Goal: Task Accomplishment & Management: Use online tool/utility

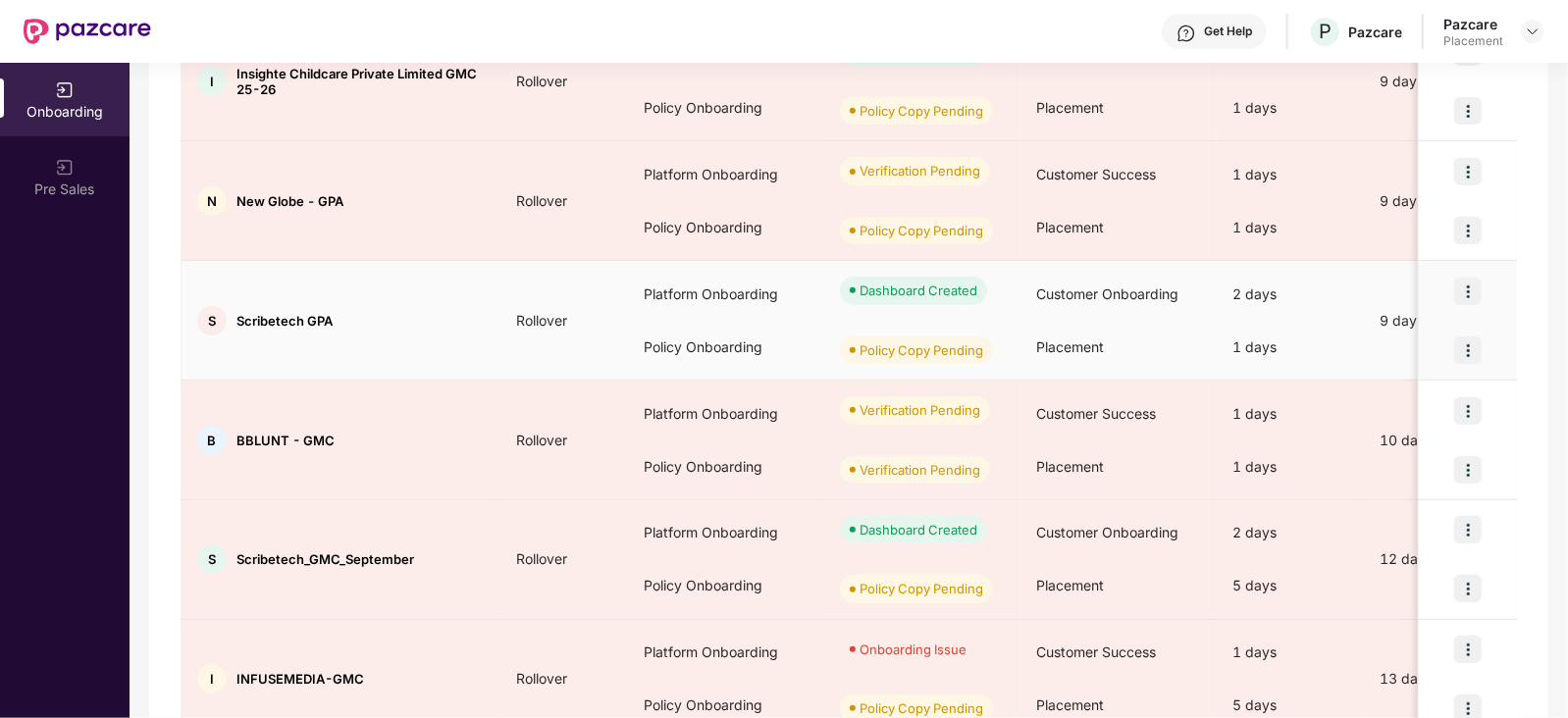
scroll to position [838, 0]
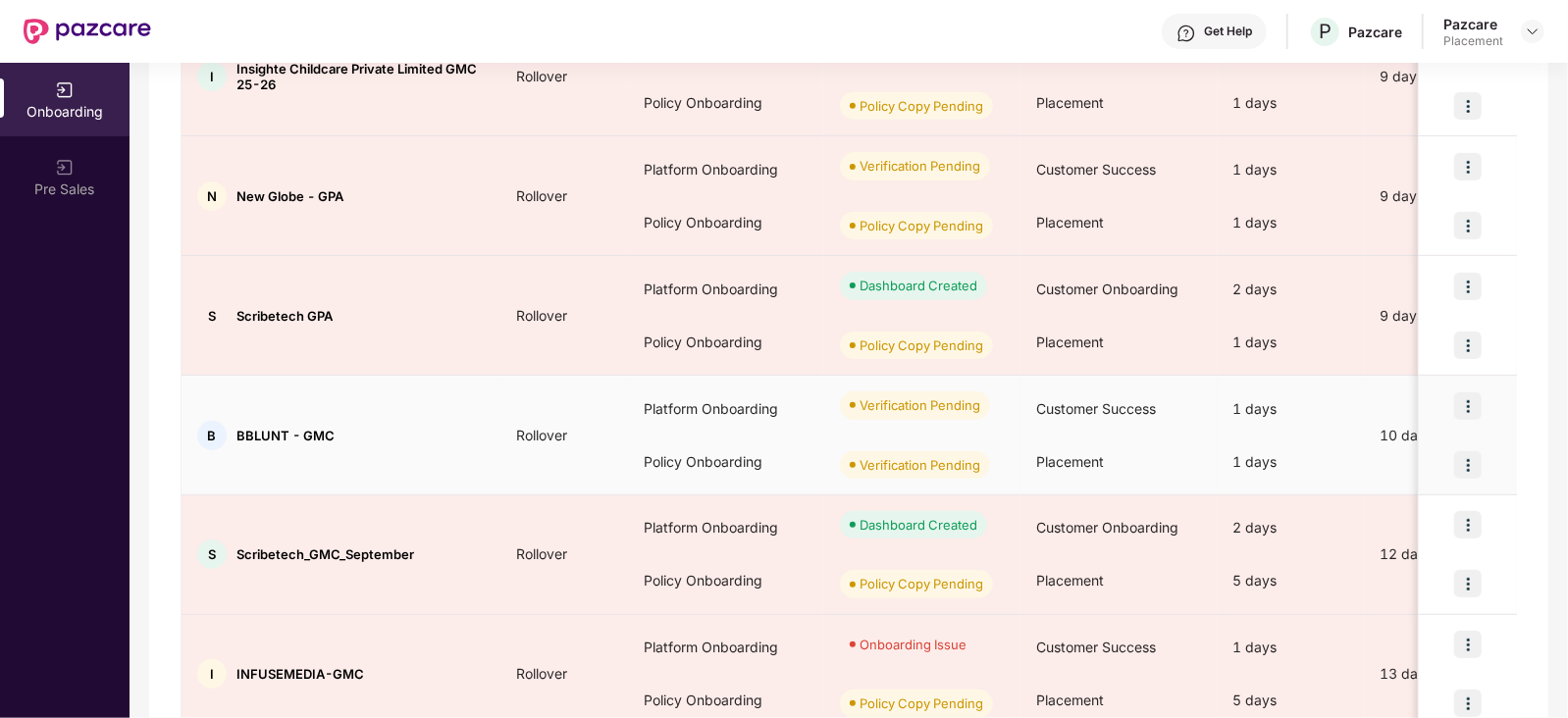
click at [1465, 456] on img at bounding box center [1468, 465] width 28 height 28
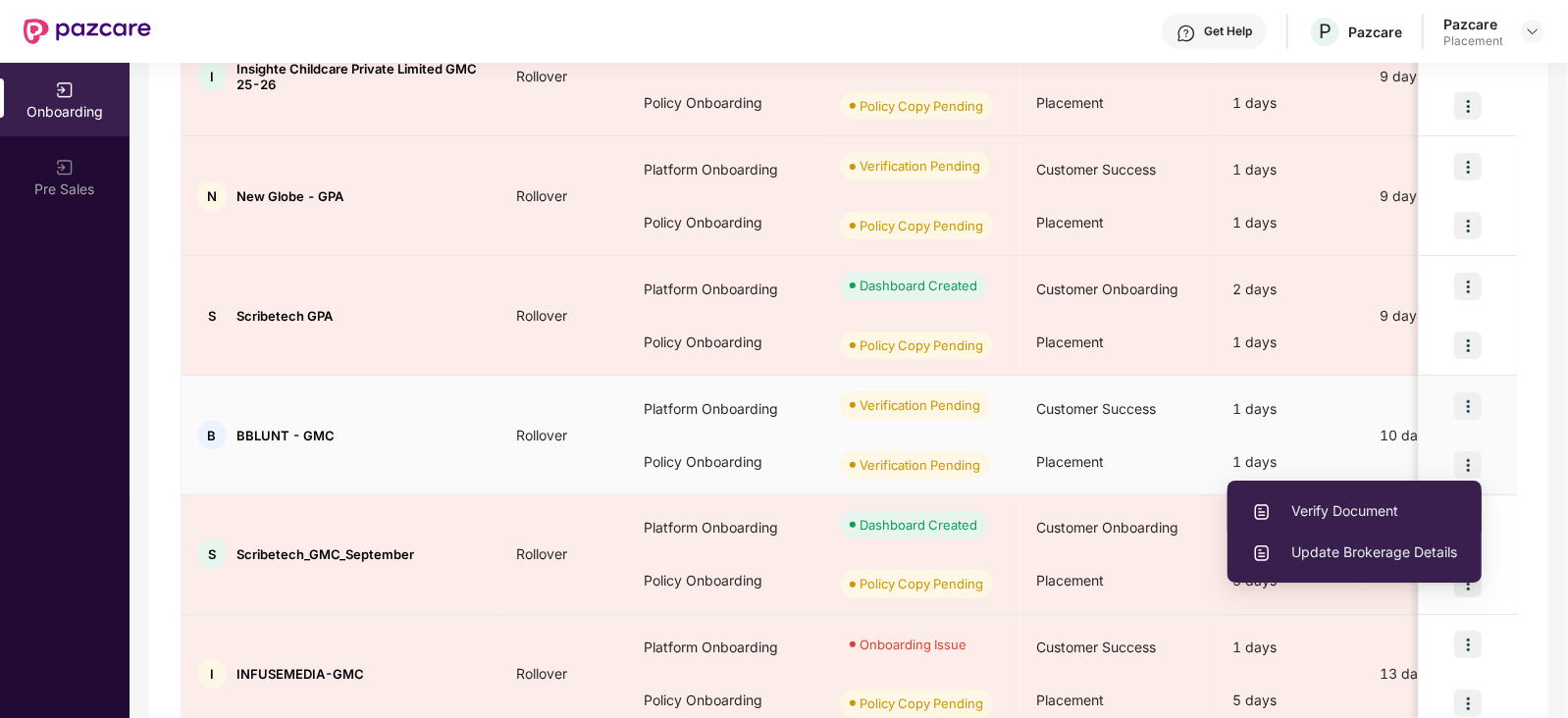
click at [1372, 508] on span "Verify Document" at bounding box center [1355, 512] width 205 height 22
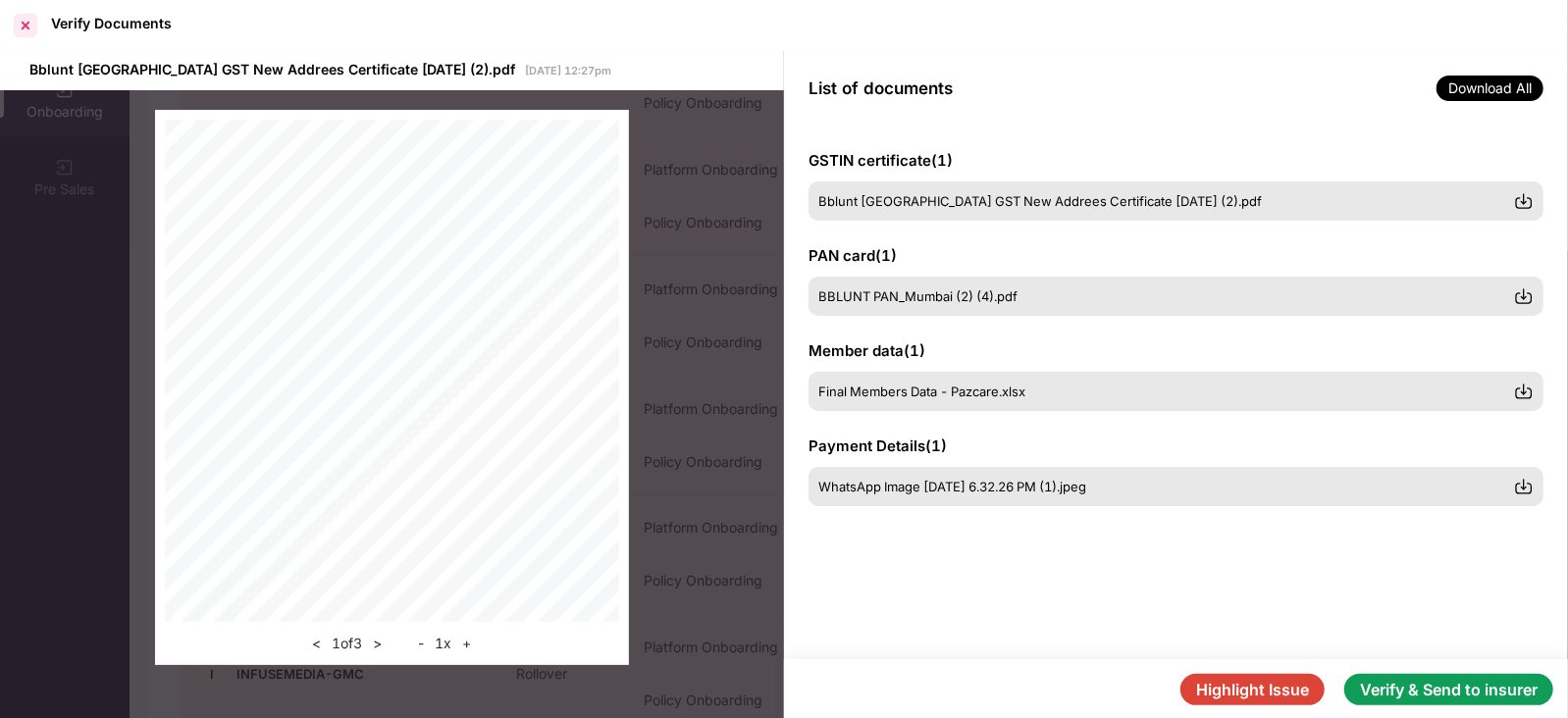
click at [30, 24] on div at bounding box center [26, 26] width 32 height 32
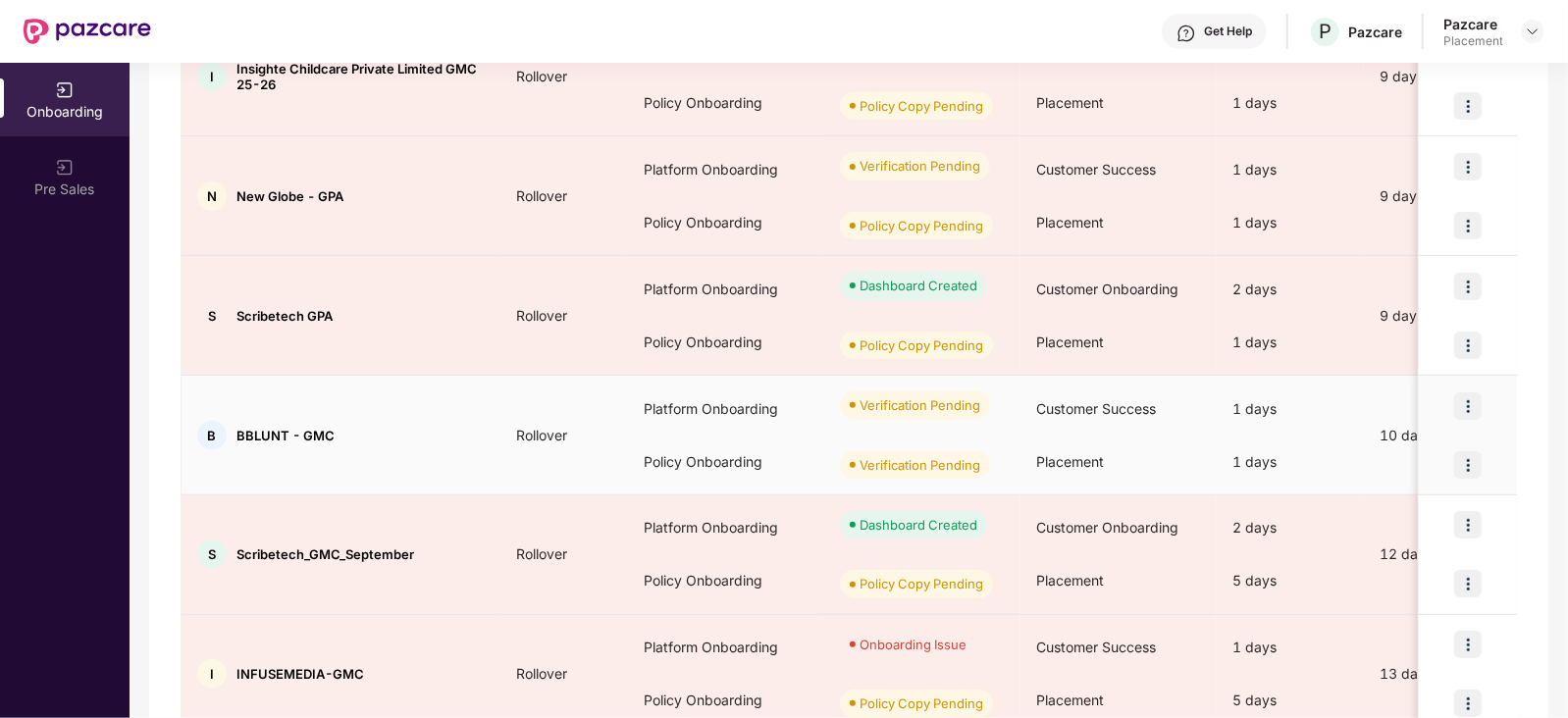
click at [1472, 468] on img at bounding box center [1468, 465] width 28 height 28
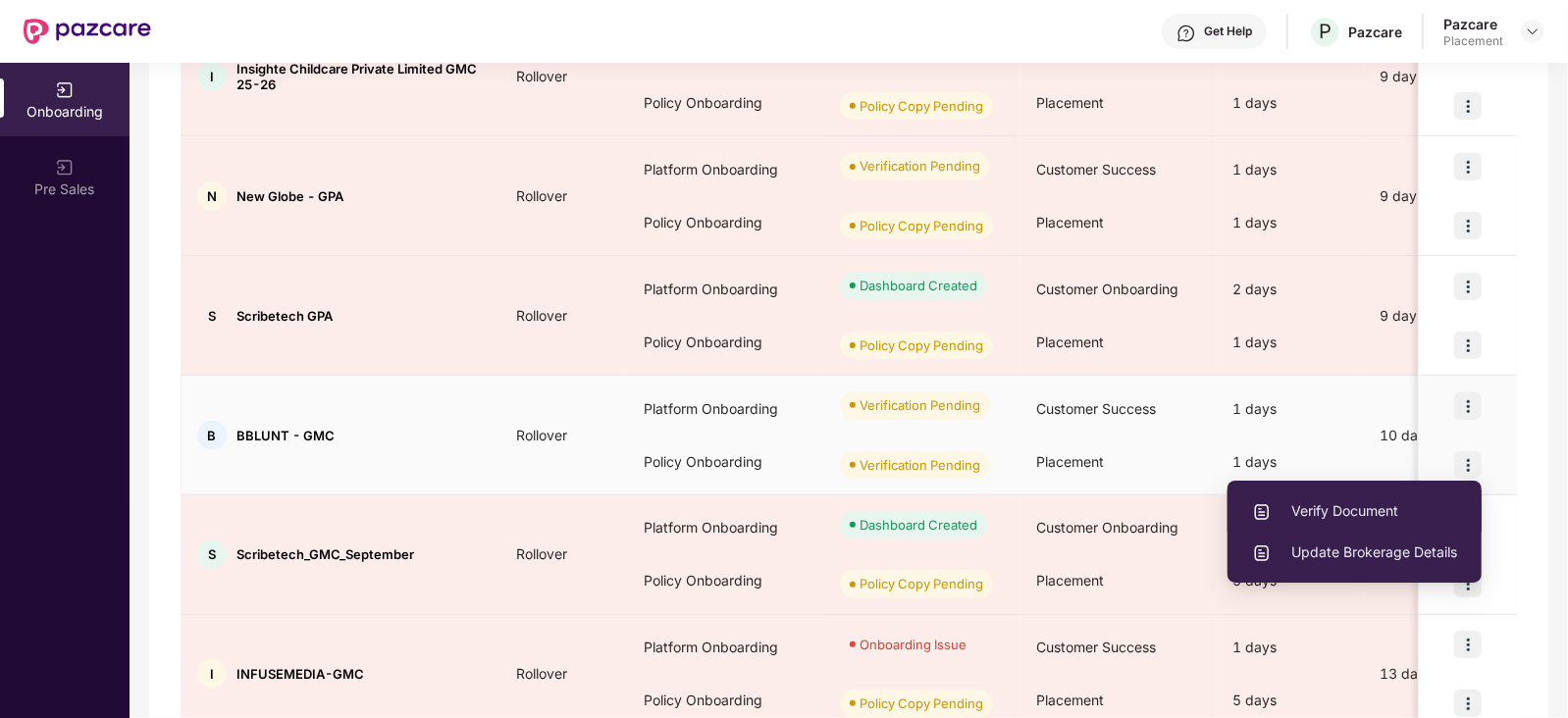
click at [1344, 522] on li "Verify Document" at bounding box center [1354, 512] width 254 height 41
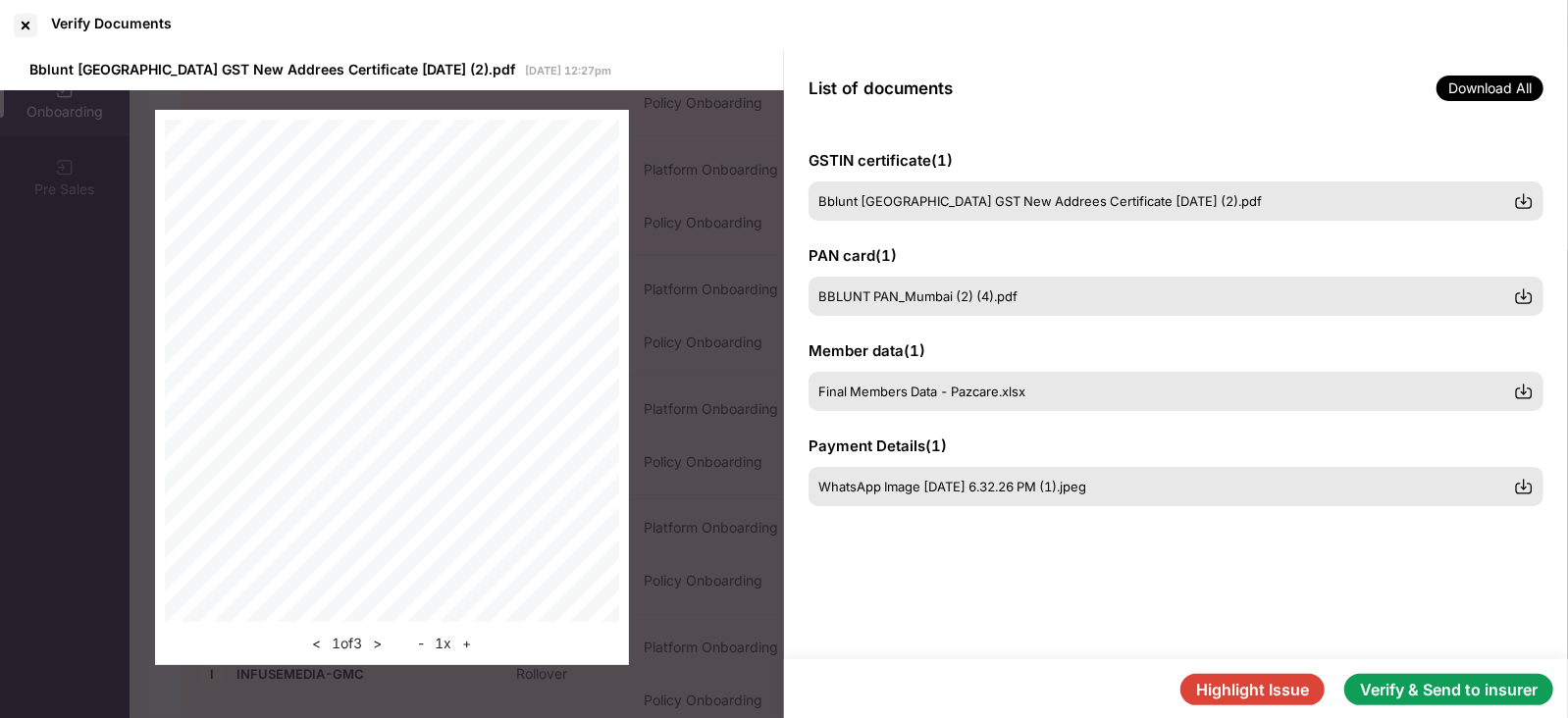
click at [1271, 676] on button "Highlight Issue" at bounding box center [1252, 690] width 144 height 32
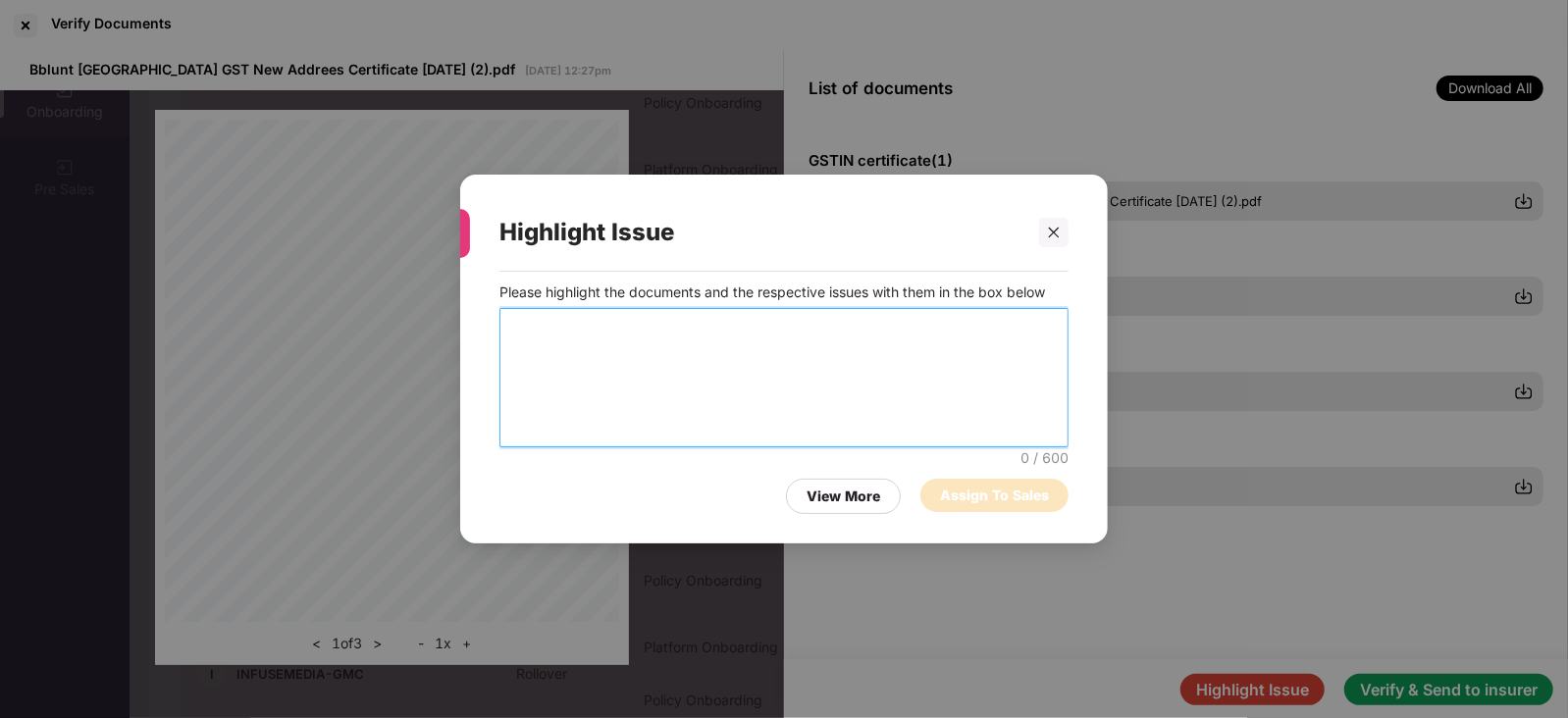
click at [599, 351] on textarea at bounding box center [784, 377] width 569 height 139
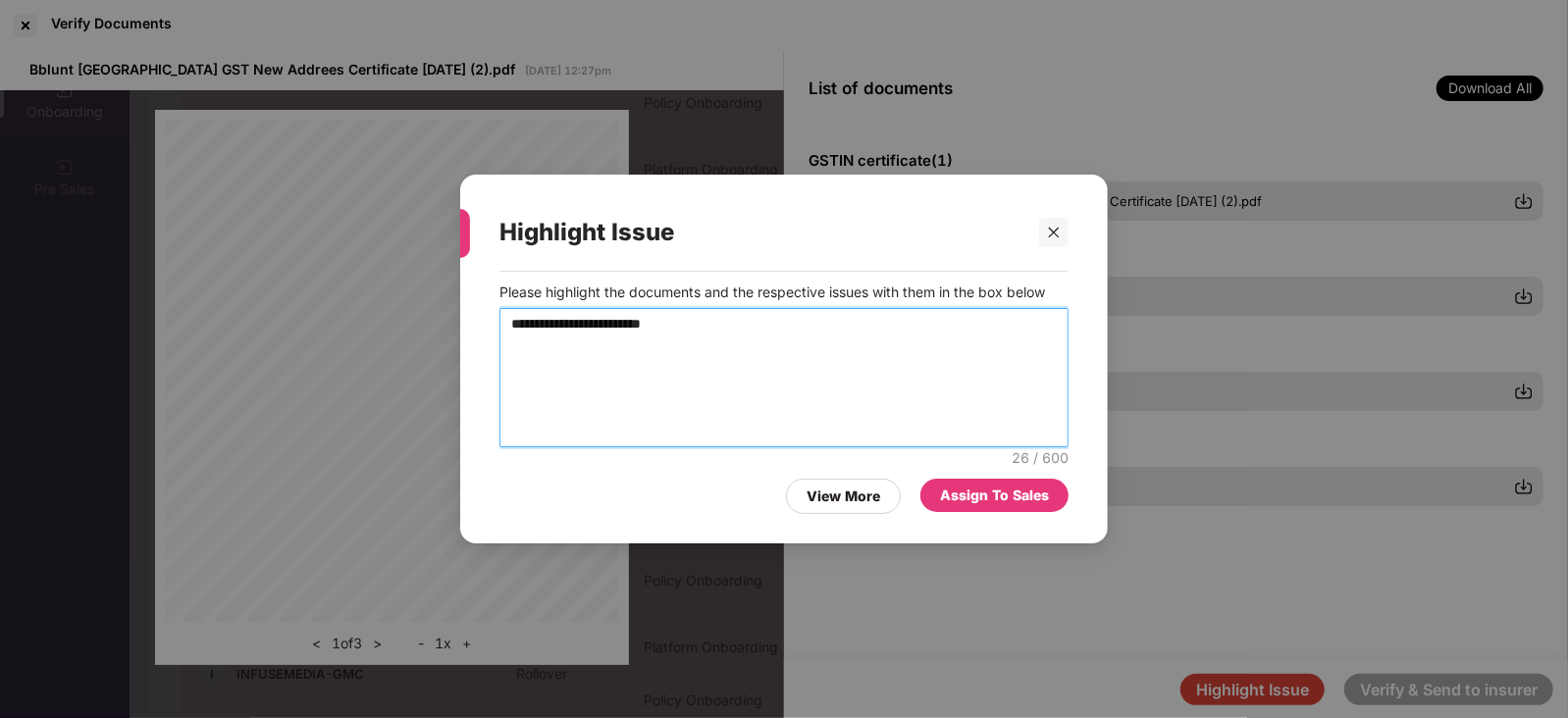
type textarea "**********"
click at [1001, 500] on div "Assign To Sales" at bounding box center [994, 496] width 109 height 22
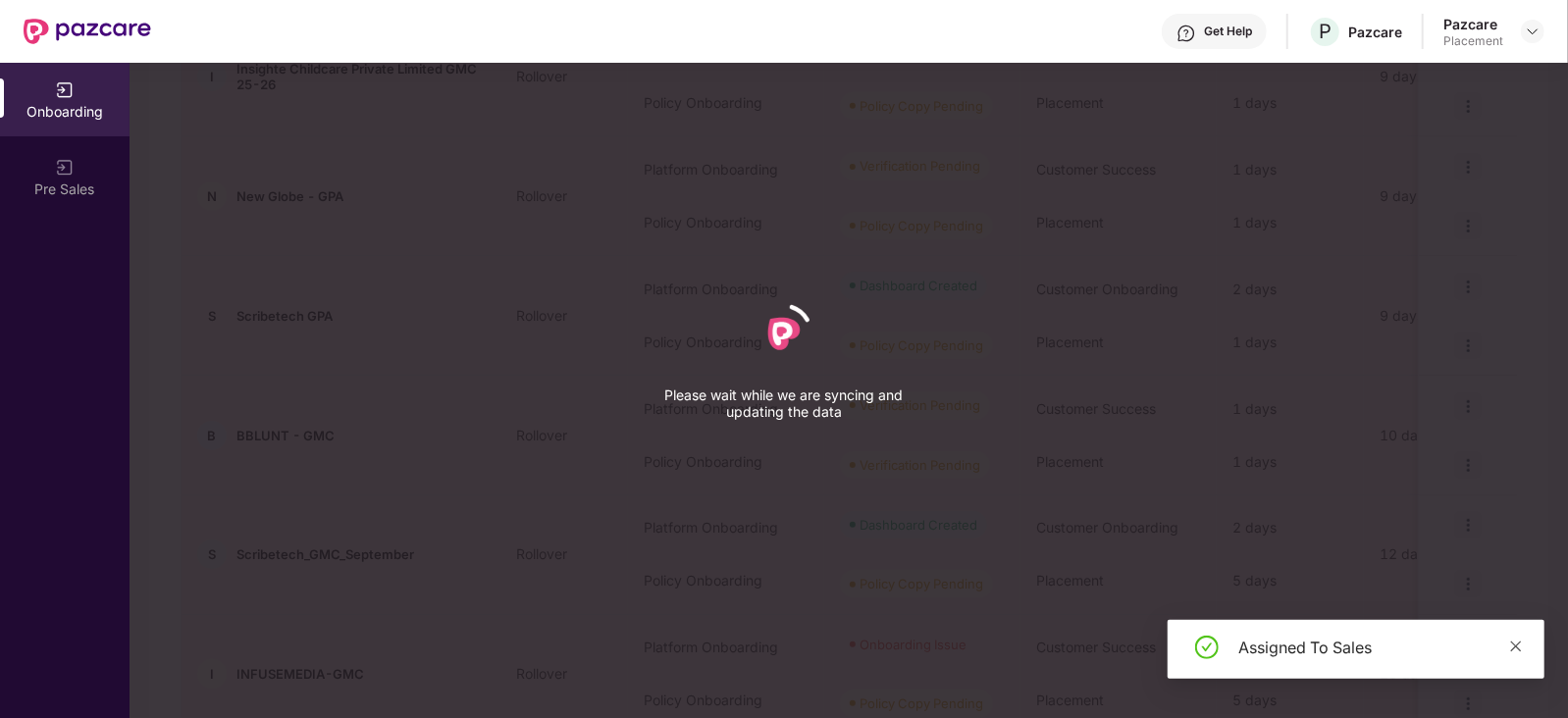
click at [1518, 653] on span at bounding box center [1516, 646] width 14 height 17
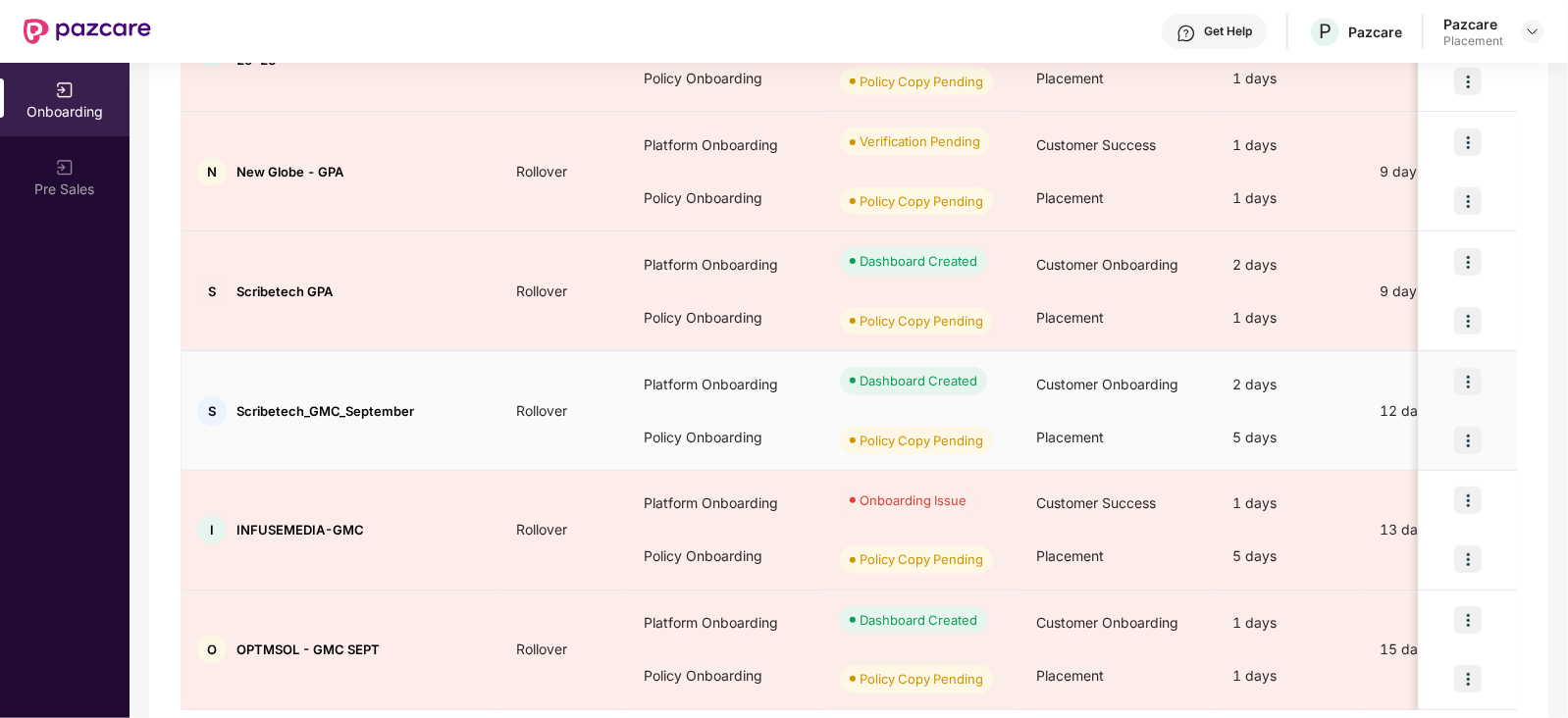
scroll to position [923, 0]
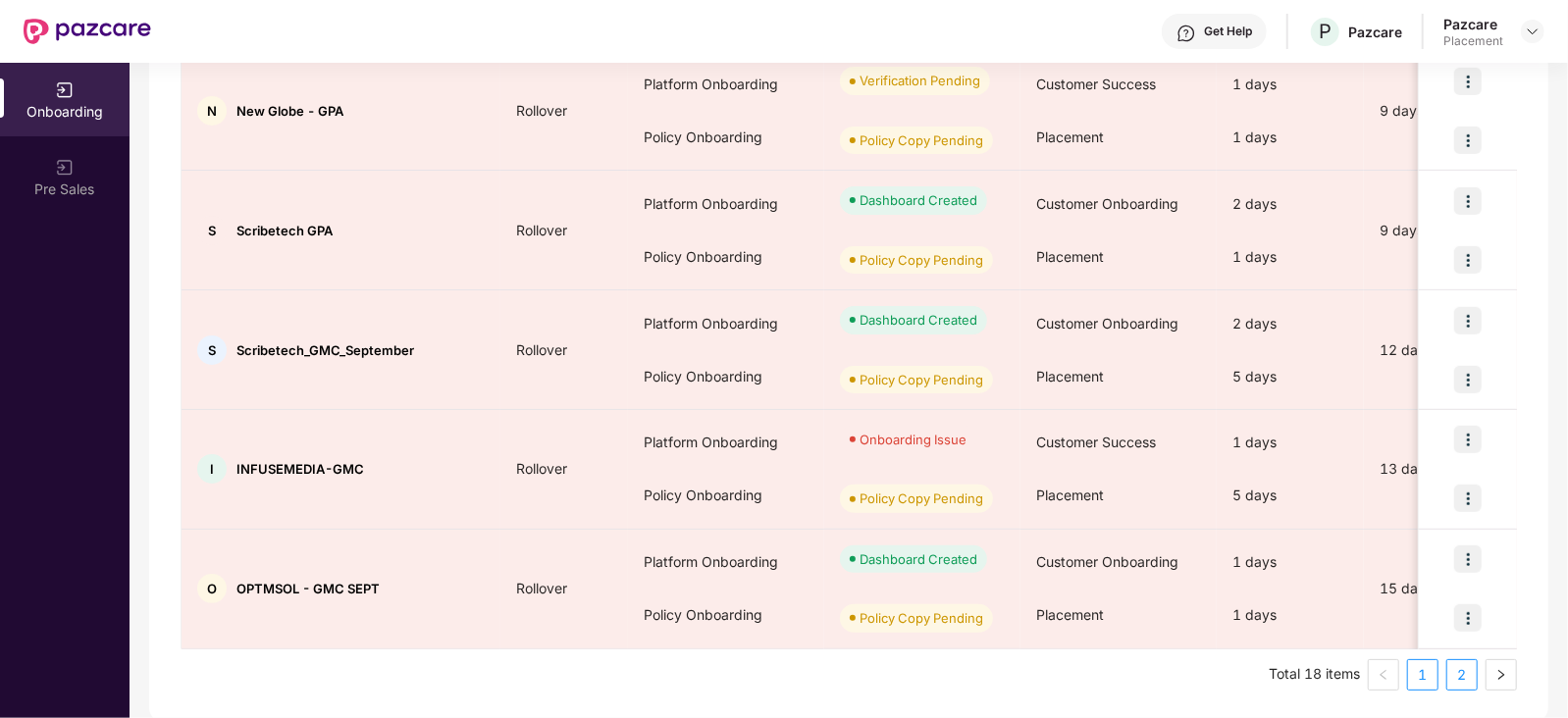
click at [1465, 676] on link "2" at bounding box center [1462, 676] width 30 height 30
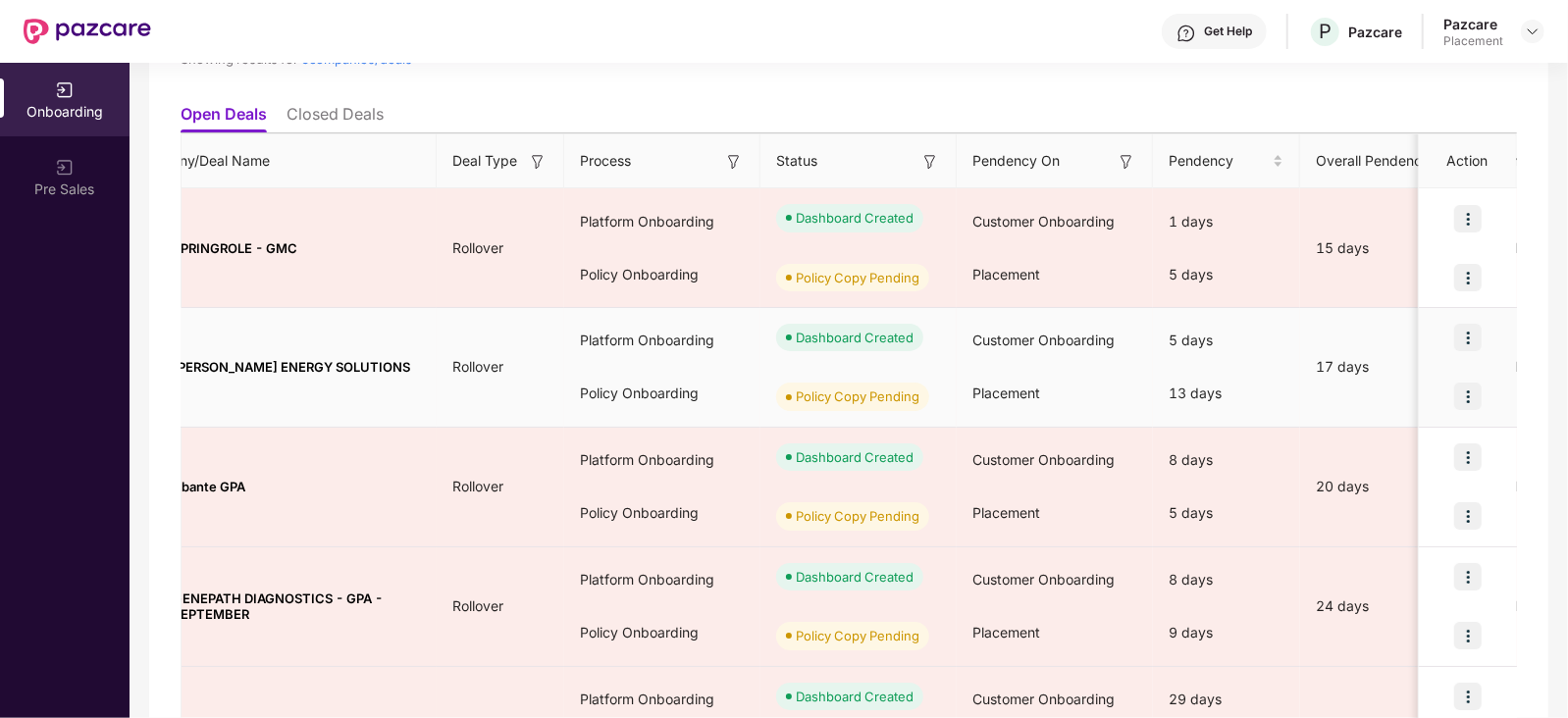
scroll to position [0, 0]
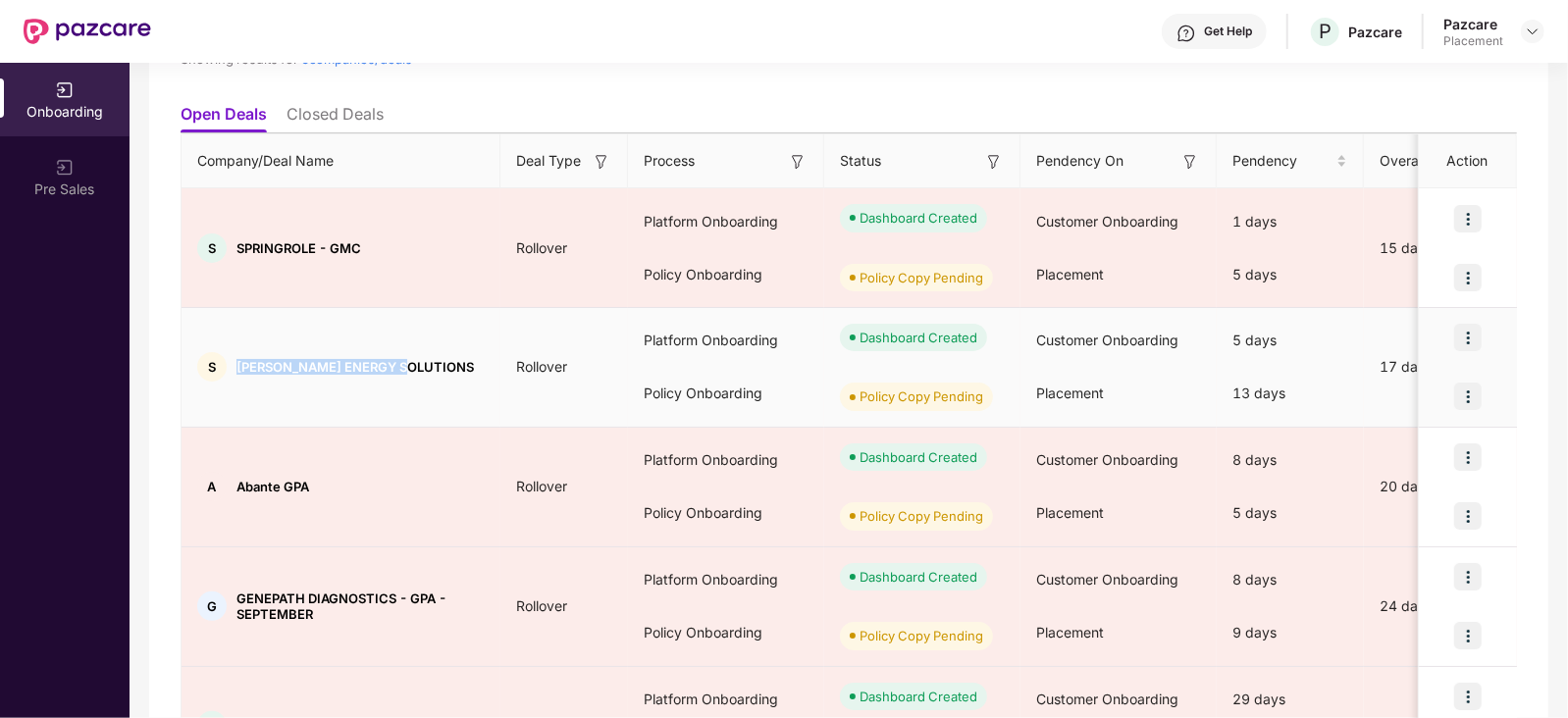
drag, startPoint x: 235, startPoint y: 363, endPoint x: 421, endPoint y: 370, distance: 186.1
click at [421, 370] on div "S [PERSON_NAME] ENERGY SOLUTIONS" at bounding box center [341, 367] width 319 height 30
copy span "[PERSON_NAME] ENERGY SOLUTIONS"
